Goal: Information Seeking & Learning: Learn about a topic

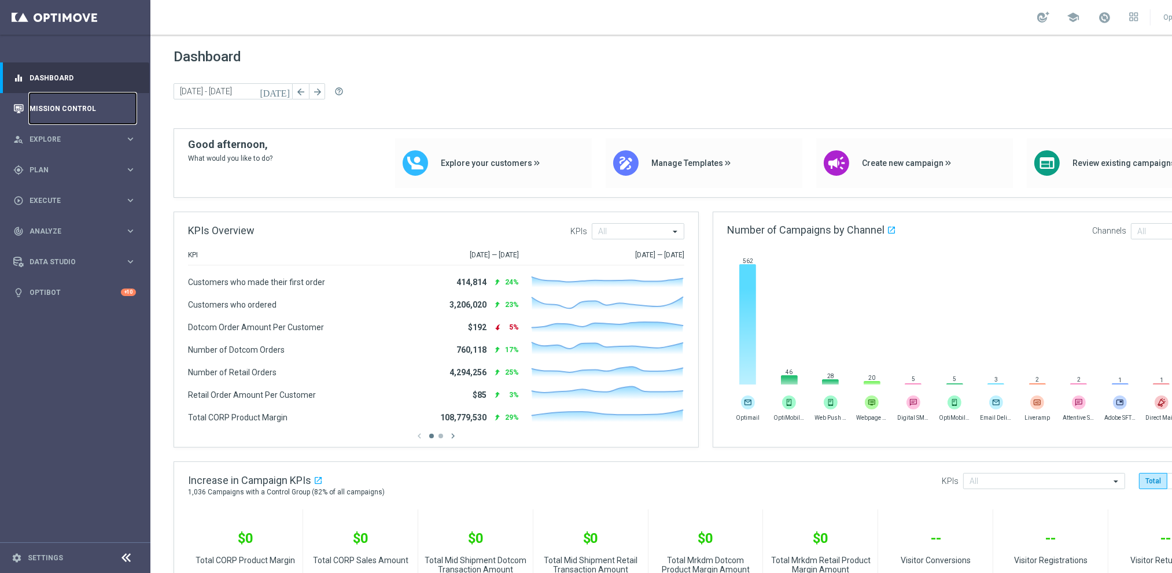
click at [55, 105] on link "Mission Control" at bounding box center [83, 108] width 106 height 31
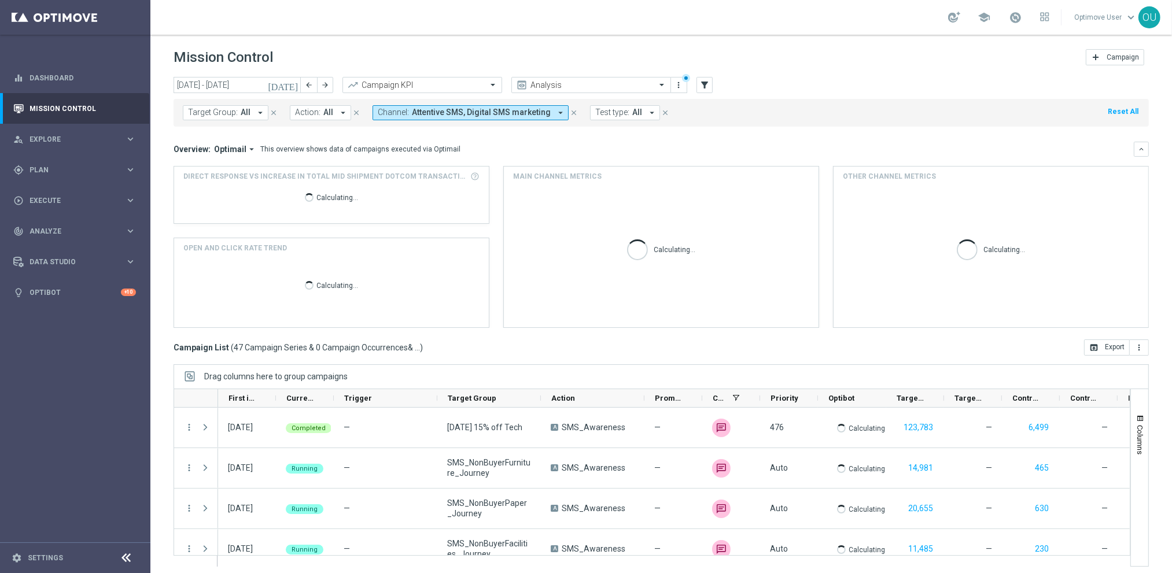
click at [570, 110] on icon "close" at bounding box center [574, 113] width 8 height 8
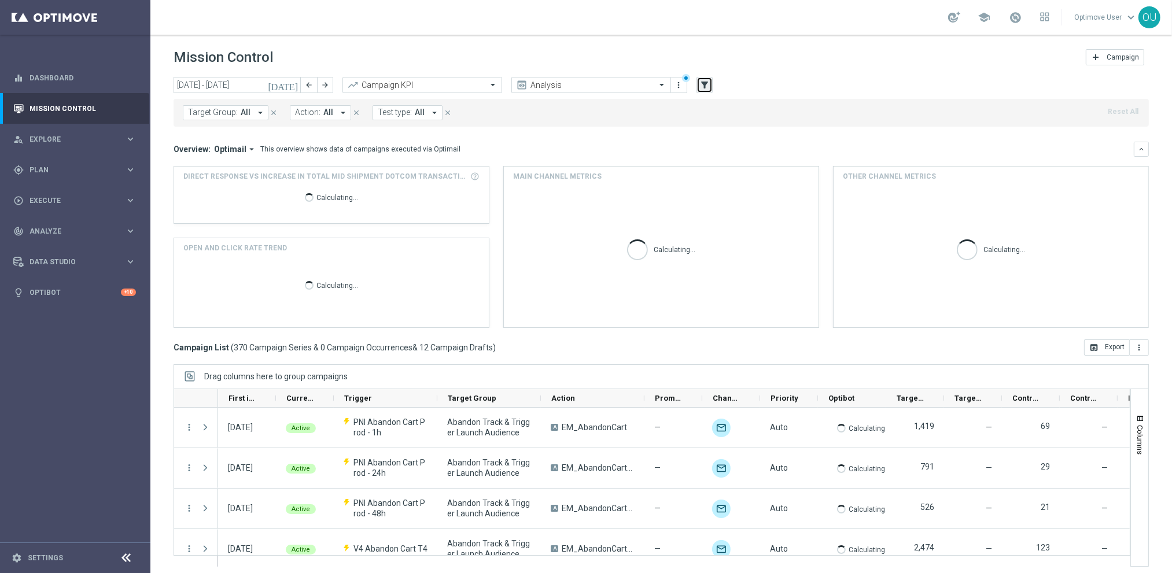
click at [705, 85] on icon "filter_alt" at bounding box center [704, 85] width 10 height 10
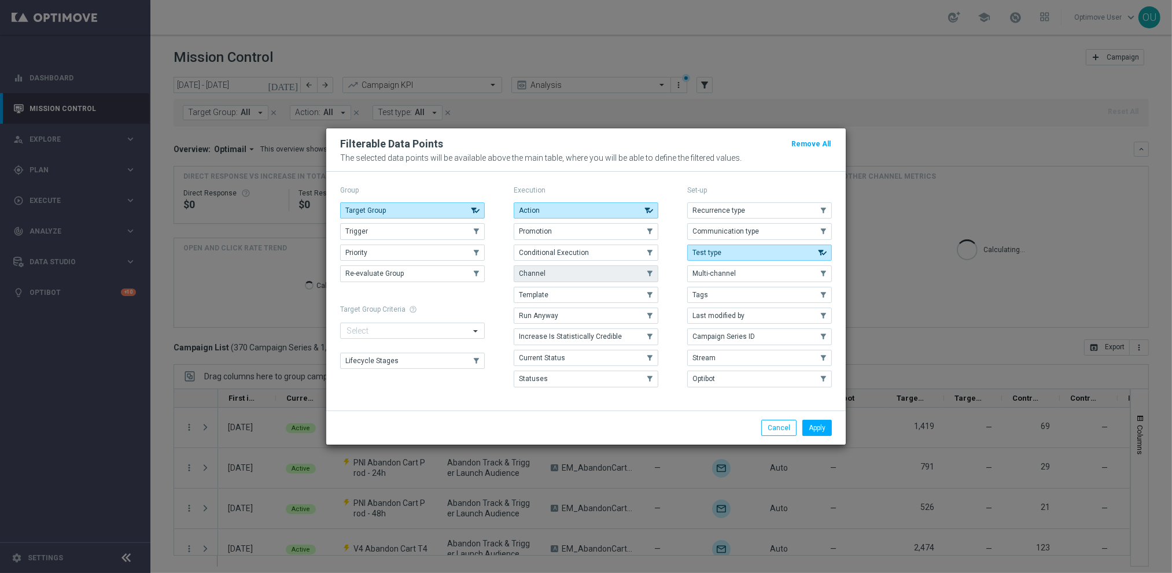
click at [558, 268] on button "Channel" at bounding box center [586, 274] width 145 height 16
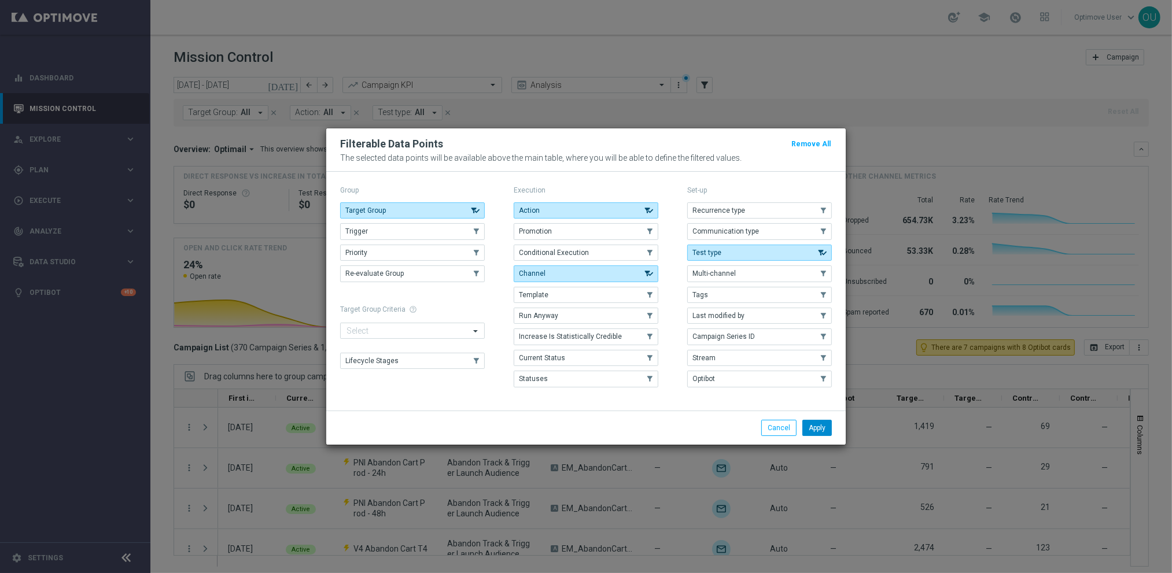
click at [820, 429] on button "Apply" at bounding box center [817, 428] width 30 height 16
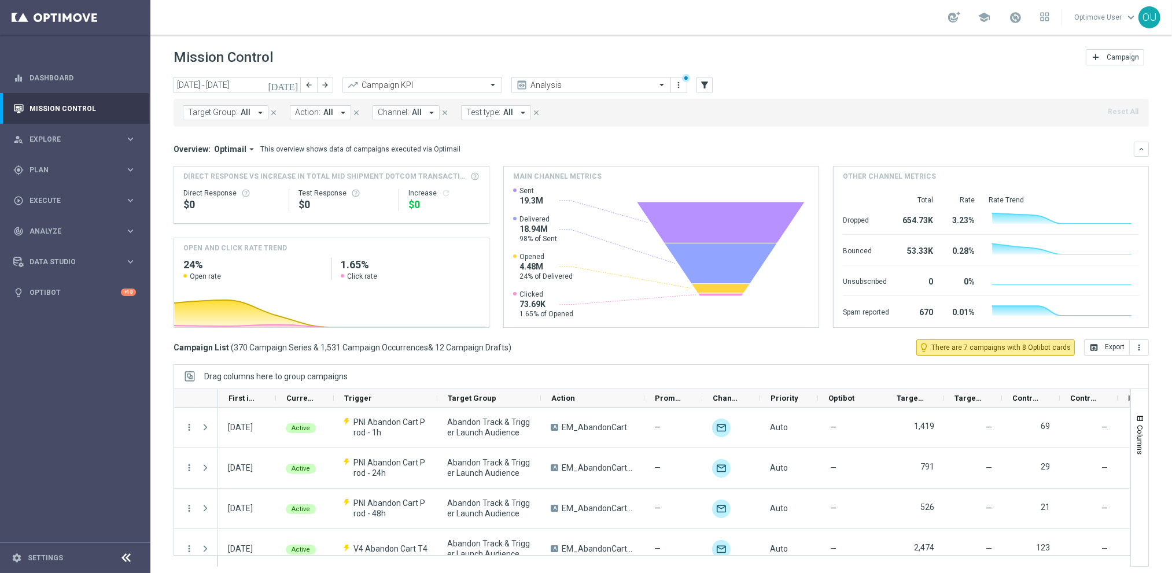
click at [401, 108] on span "Channel:" at bounding box center [393, 113] width 31 height 10
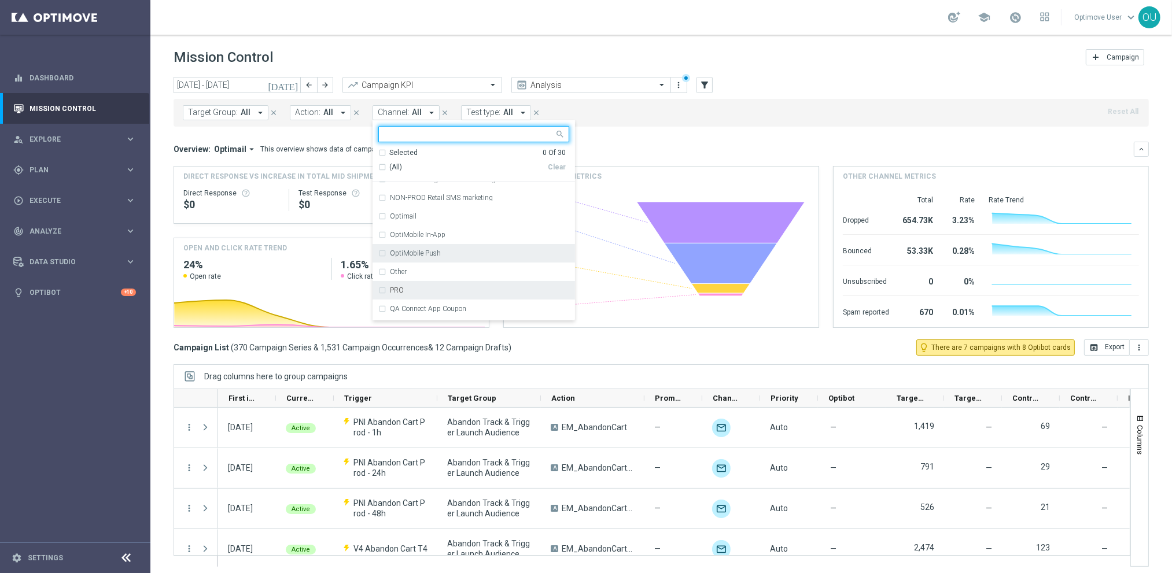
scroll to position [416, 0]
click at [467, 291] on div "Web Push Notifications" at bounding box center [479, 292] width 179 height 7
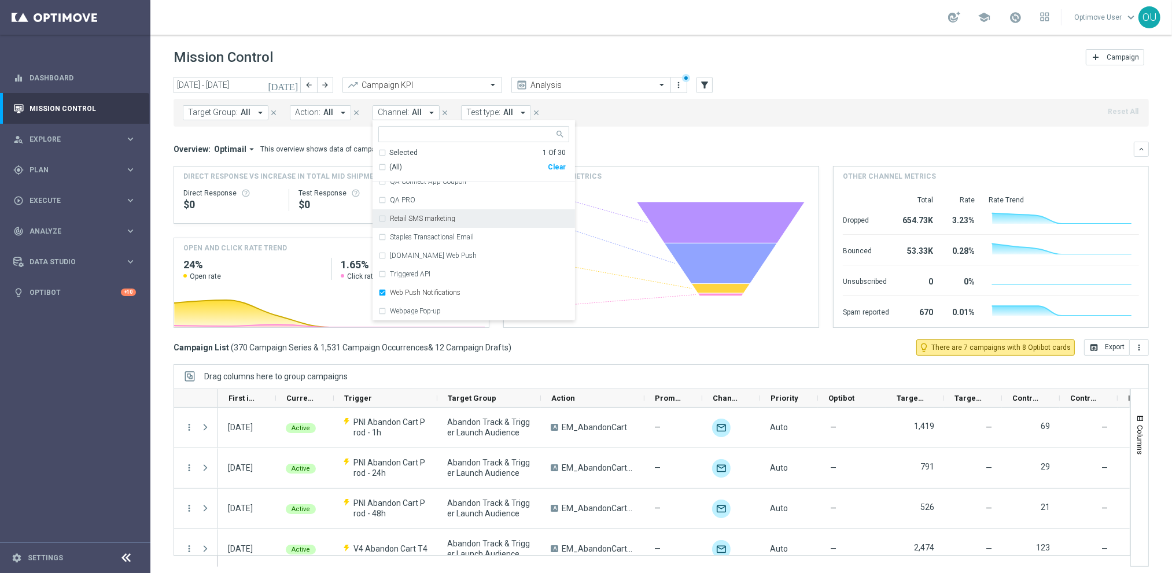
click at [624, 156] on div "Overview: Optimail arrow_drop_down This overview shows data of campaigns execut…" at bounding box center [661, 149] width 975 height 15
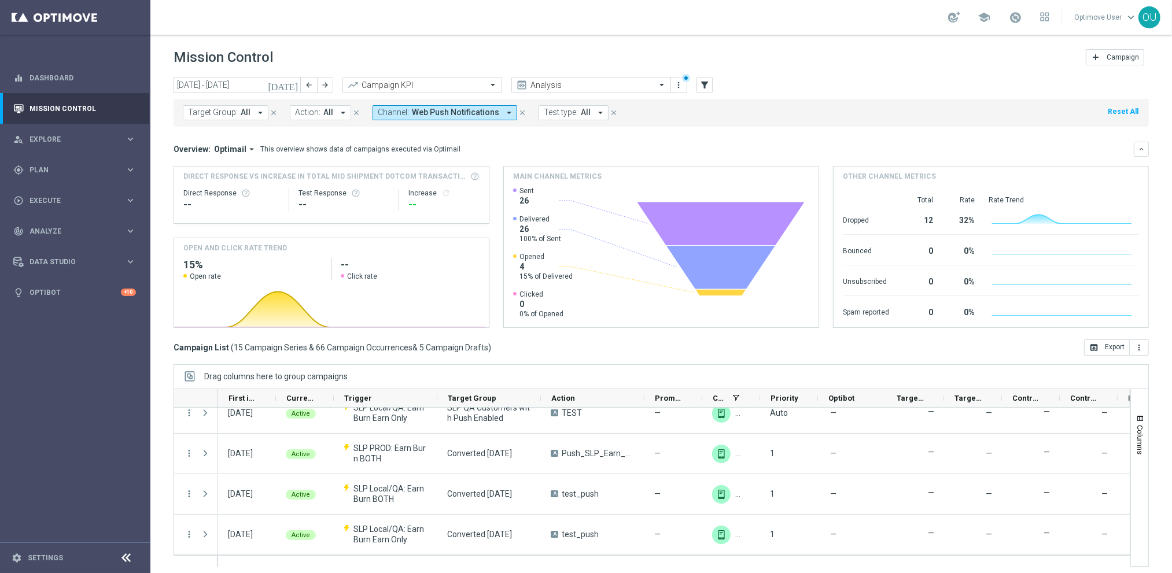
scroll to position [0, 0]
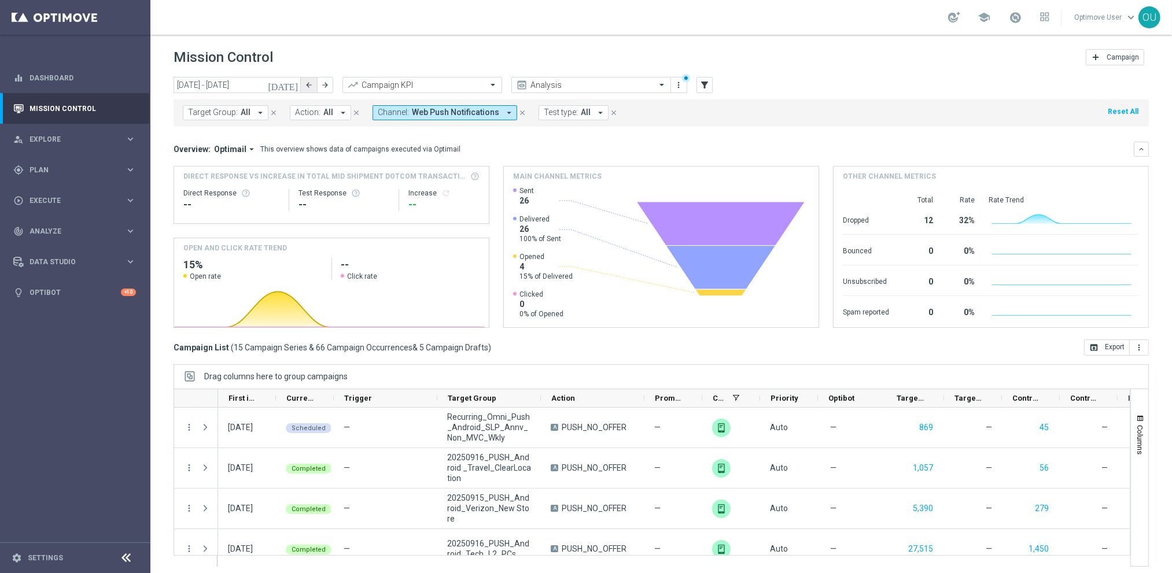
click at [314, 85] on button "arrow_back" at bounding box center [309, 85] width 16 height 16
type input "[DATE] - [DATE]"
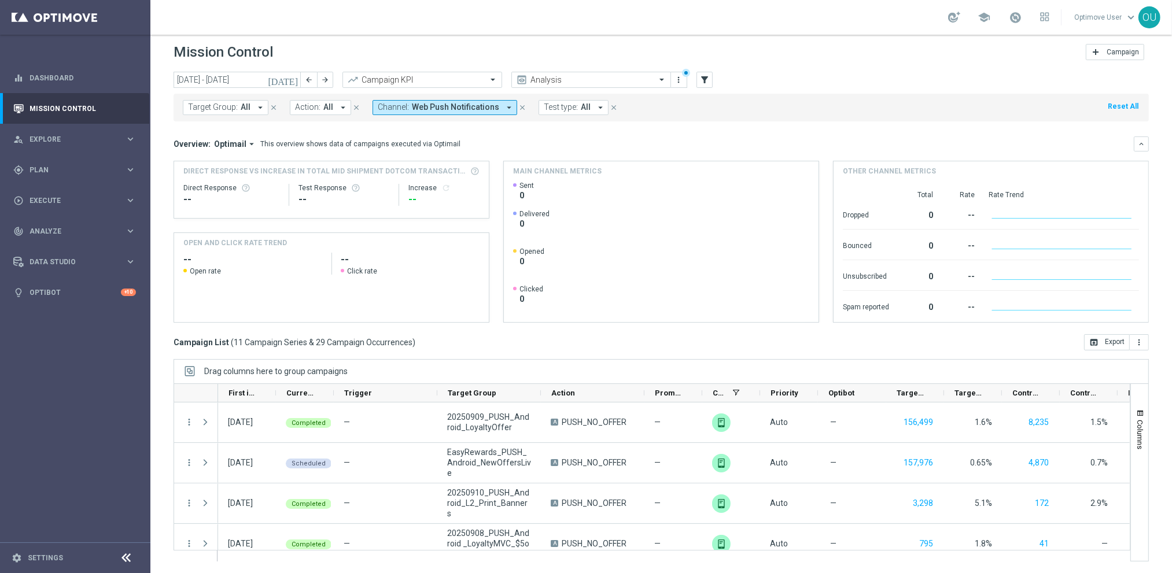
click at [518, 105] on icon "close" at bounding box center [522, 108] width 8 height 8
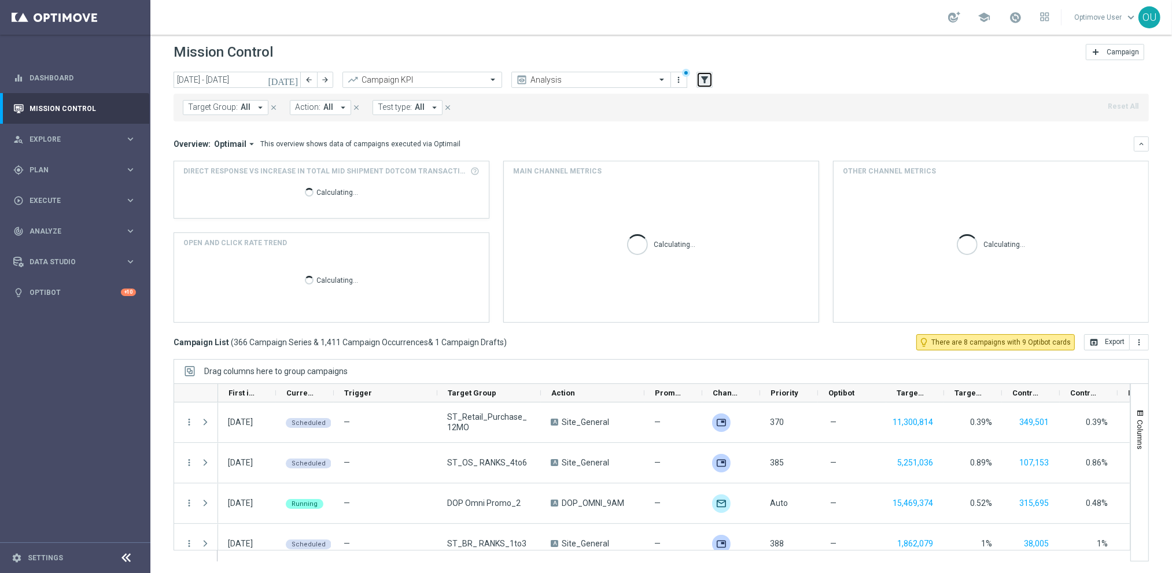
click at [709, 75] on icon "filter_alt" at bounding box center [704, 80] width 10 height 10
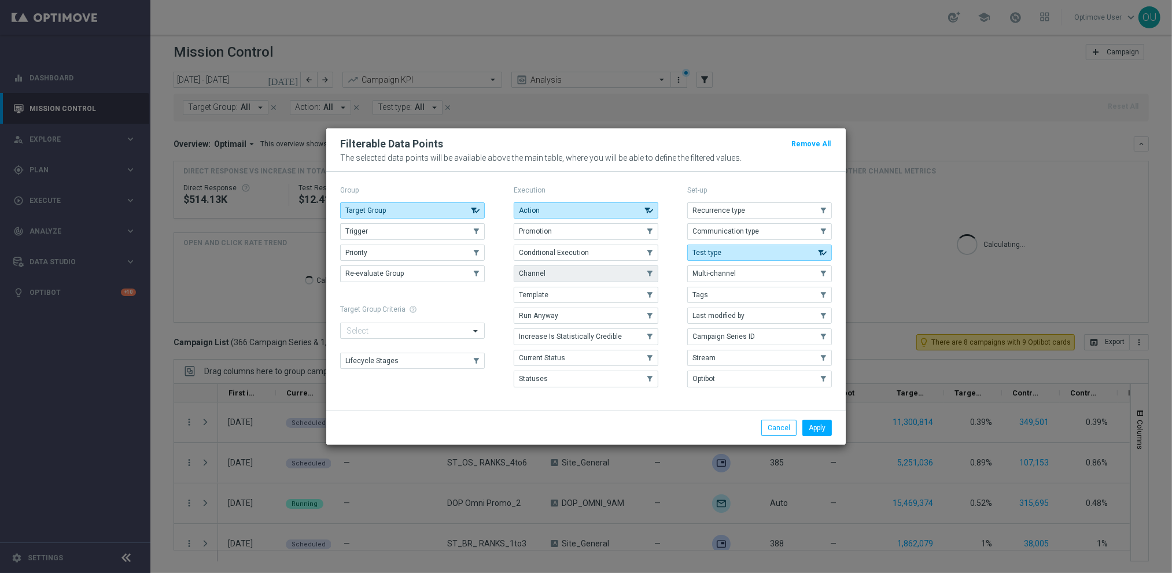
click at [584, 266] on button "Channel" at bounding box center [586, 274] width 145 height 16
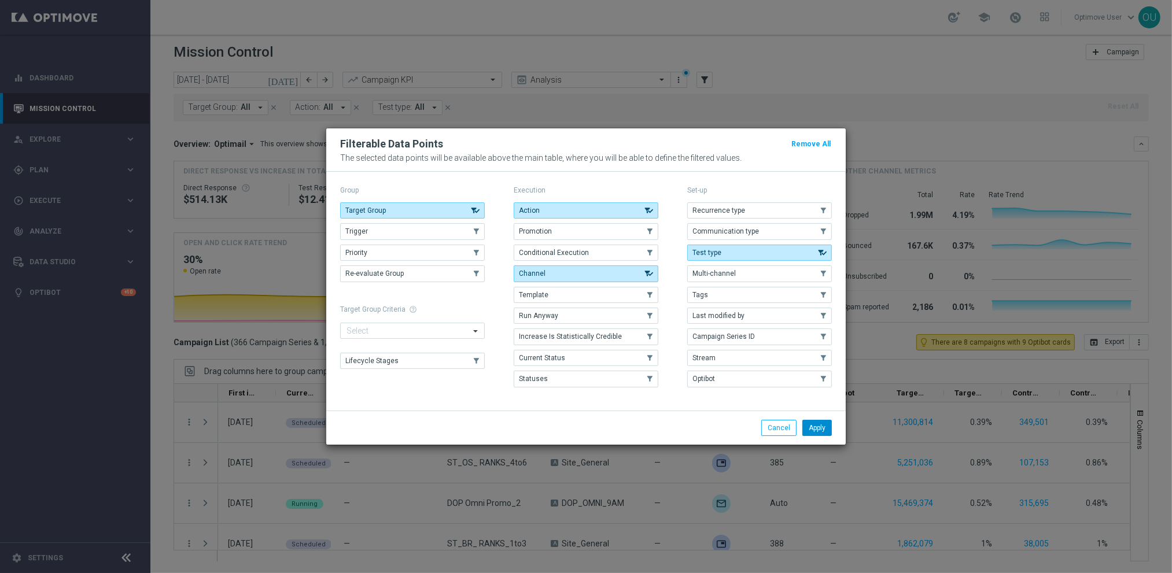
click at [821, 434] on button "Apply" at bounding box center [817, 428] width 30 height 16
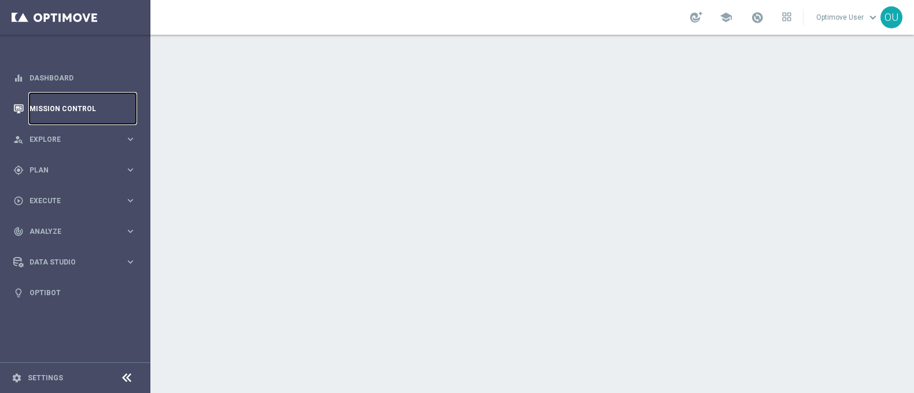
click at [81, 102] on link "Mission Control" at bounding box center [83, 108] width 106 height 31
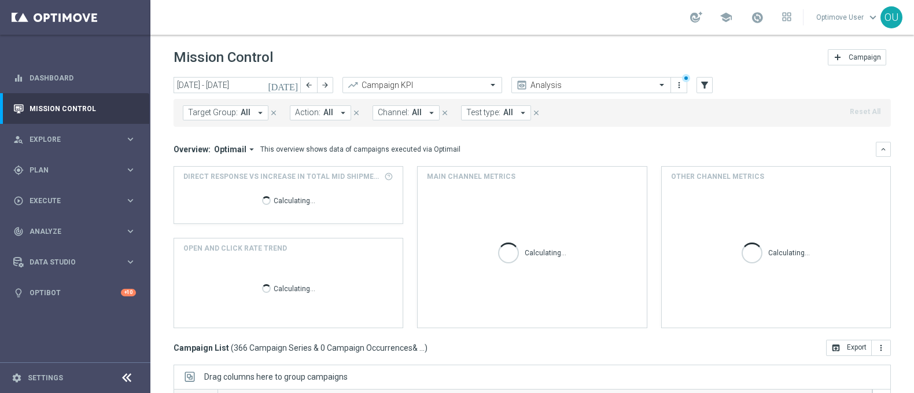
click at [412, 115] on span "All" at bounding box center [417, 113] width 10 height 10
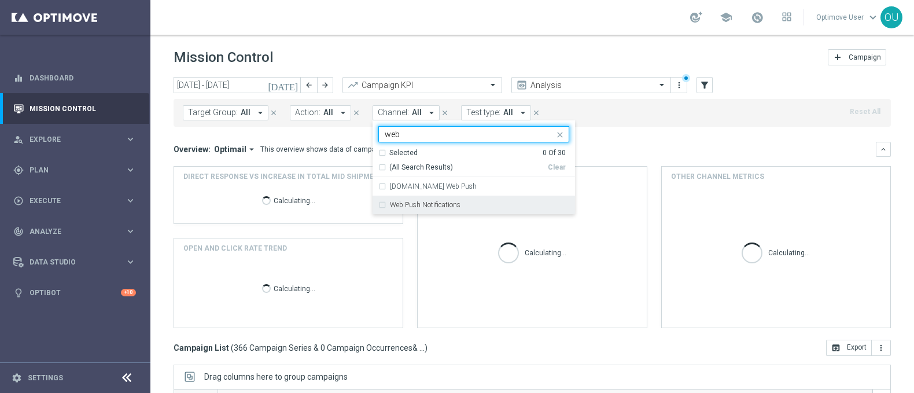
click at [436, 207] on label "Web Push Notifications" at bounding box center [425, 204] width 71 height 7
type input "web"
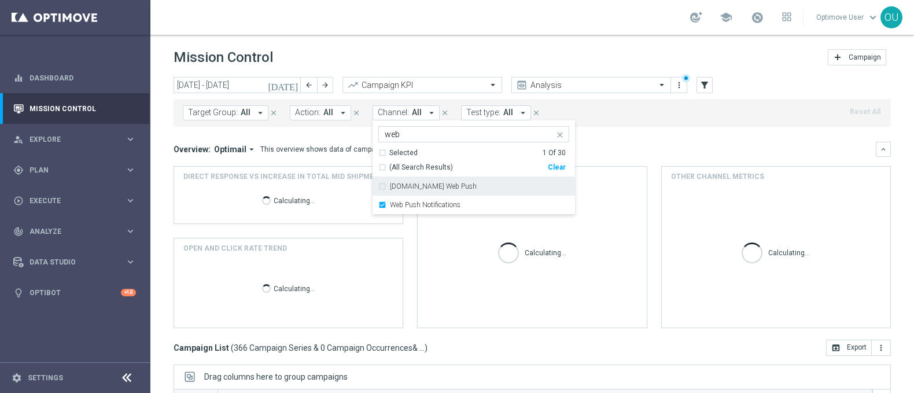
click at [400, 187] on label "[DOMAIN_NAME] Web Push" at bounding box center [433, 186] width 87 height 7
click at [407, 241] on div "Direct Response VS Increase In Total Mid Shipment Dotcom Transaction Amount Cal…" at bounding box center [532, 247] width 717 height 162
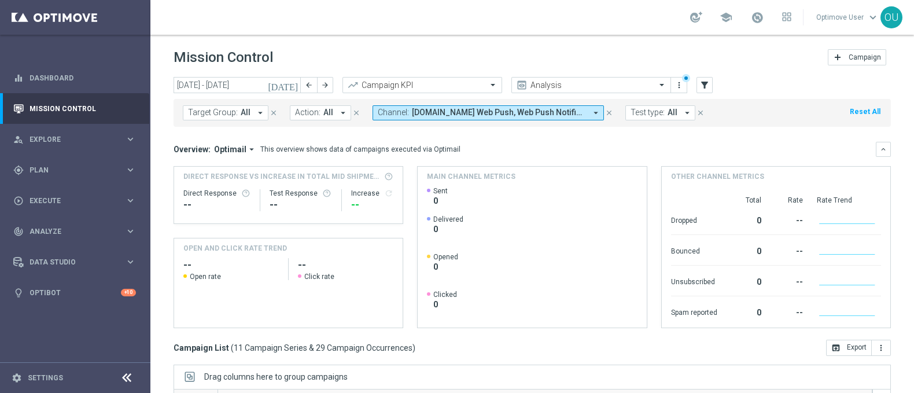
click at [591, 115] on icon "arrow_drop_down" at bounding box center [596, 113] width 10 height 10
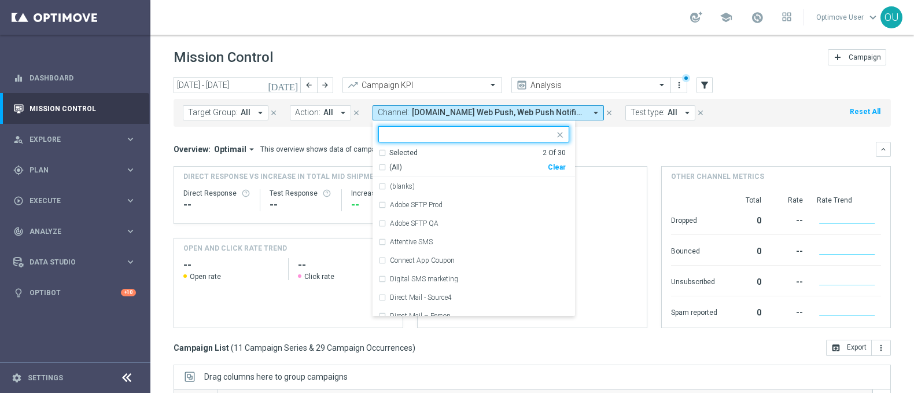
click at [0, 0] on div "Clear" at bounding box center [0, 0] width 0 height 0
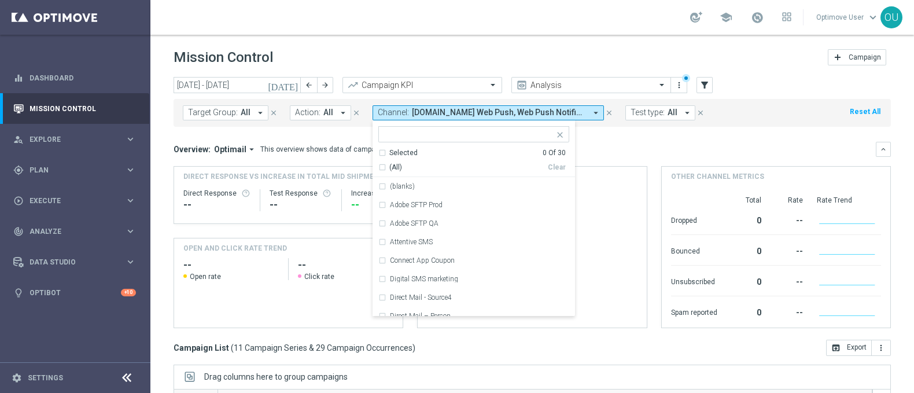
click at [607, 146] on div "Overview: Optimail arrow_drop_down This overview shows data of campaigns execut…" at bounding box center [525, 149] width 702 height 10
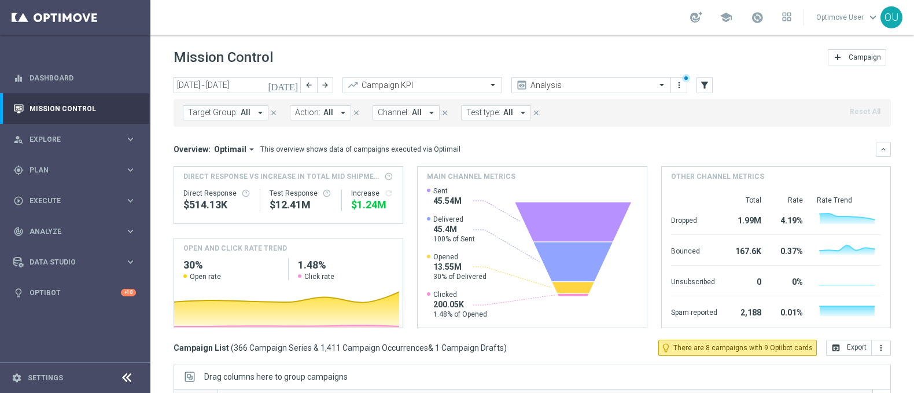
click at [426, 113] on icon "arrow_drop_down" at bounding box center [431, 113] width 10 height 10
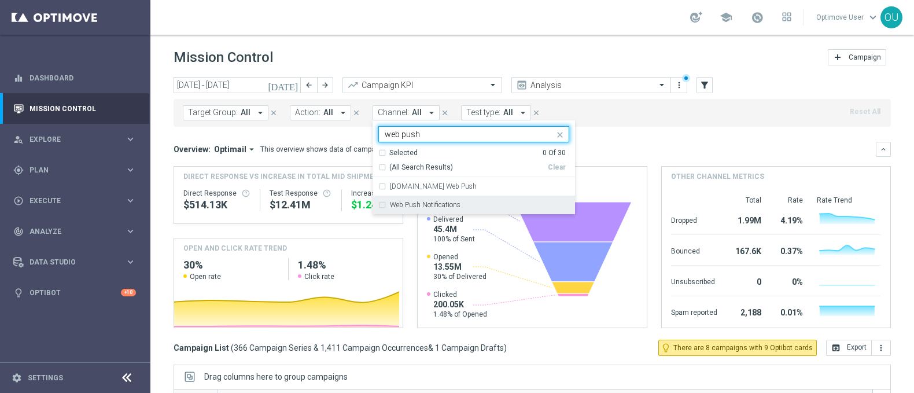
click at [452, 202] on label "Web Push Notifications" at bounding box center [425, 204] width 71 height 7
type input "web push"
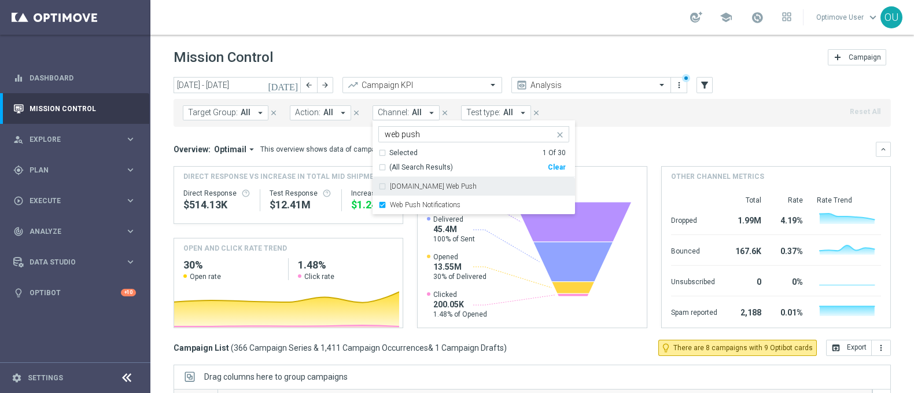
click at [627, 148] on div "Overview: Optimail arrow_drop_down This overview shows data of campaigns execut…" at bounding box center [525, 149] width 702 height 10
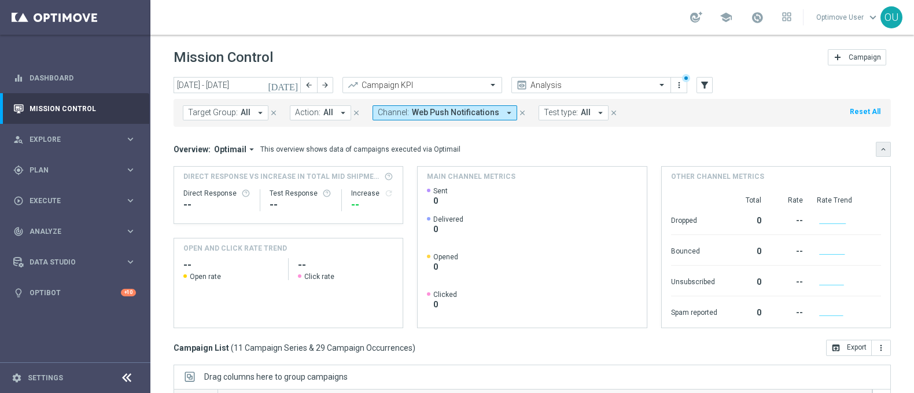
click at [876, 150] on button "keyboard_arrow_down" at bounding box center [883, 149] width 15 height 15
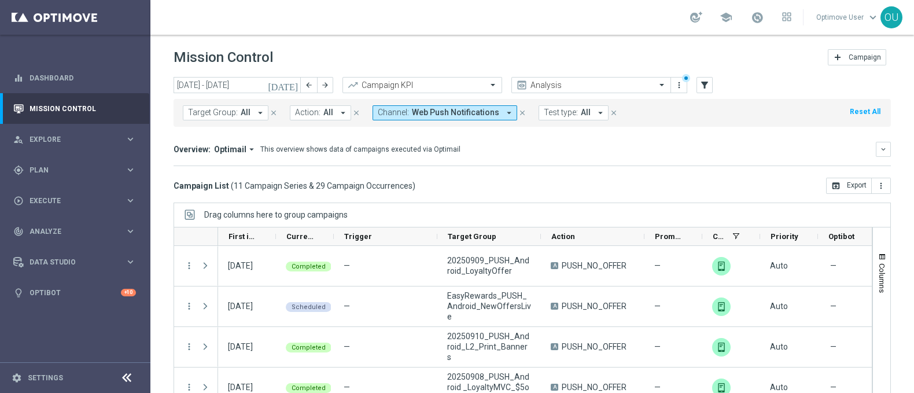
click at [9, 318] on nav "equalizer Dashboard Mission Control" at bounding box center [74, 225] width 149 height 327
click at [325, 87] on icon "arrow_forward" at bounding box center [325, 85] width 8 height 8
type input "[DATE] - [DATE]"
